Goal: Navigation & Orientation: Find specific page/section

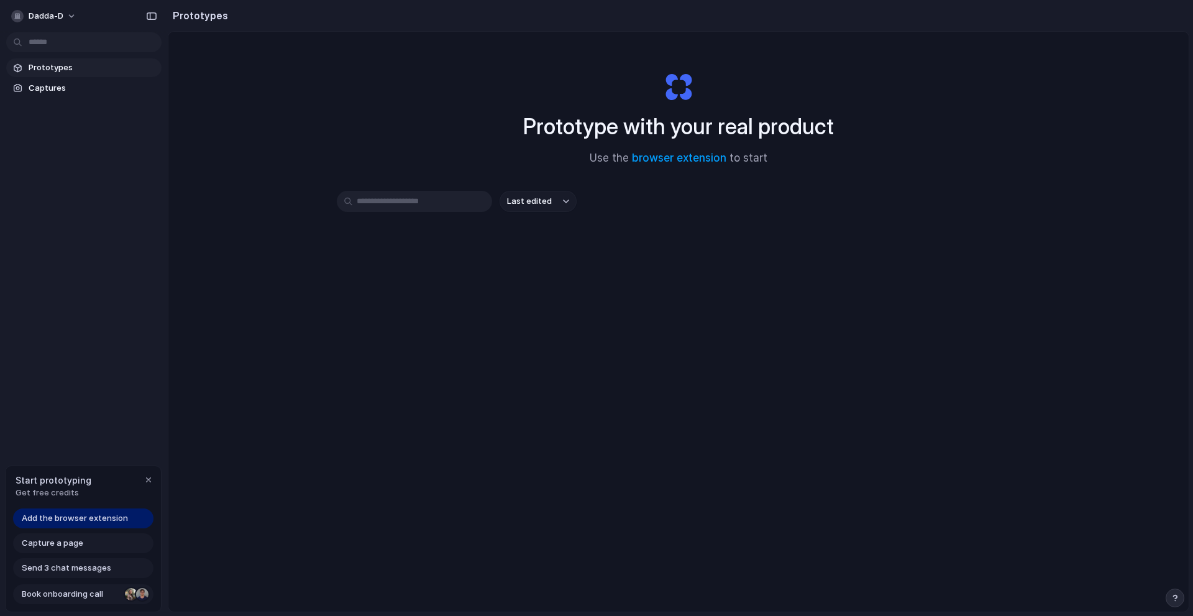
click at [91, 593] on span "Book onboarding call" at bounding box center [71, 594] width 98 height 12
click at [72, 541] on span "Capture a page" at bounding box center [53, 543] width 62 height 12
click at [103, 95] on link "Captures" at bounding box center [83, 88] width 155 height 19
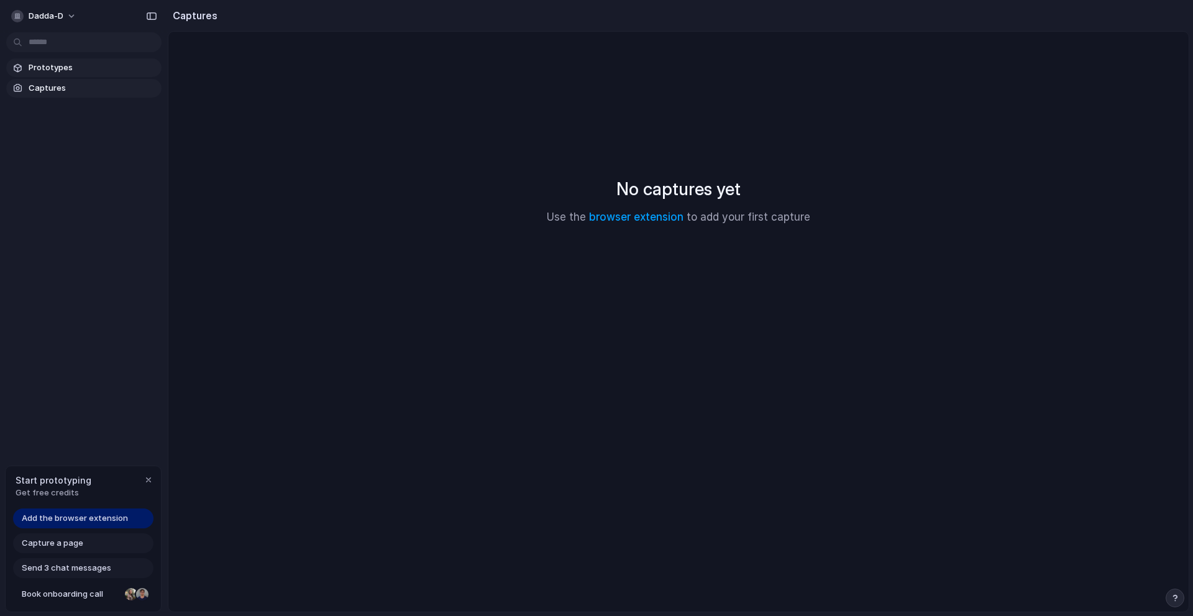
click at [98, 70] on span "Prototypes" at bounding box center [93, 68] width 128 height 12
